Goal: Information Seeking & Learning: Learn about a topic

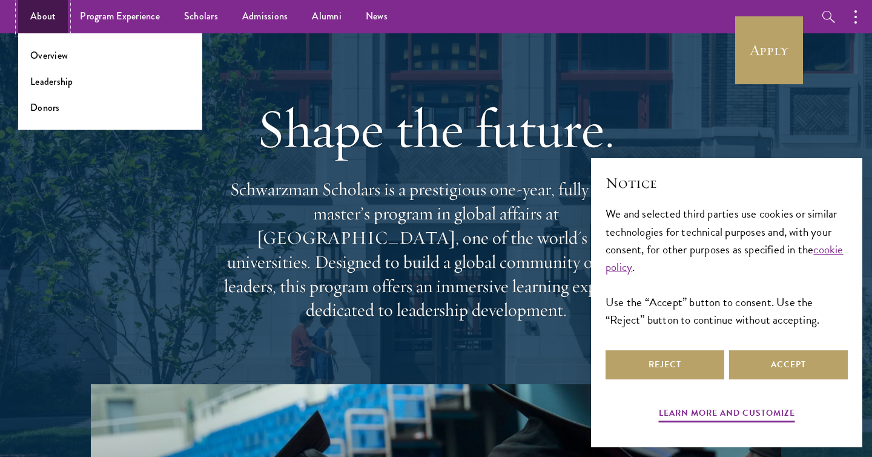
click at [30, 15] on link "About" at bounding box center [43, 16] width 50 height 33
